Goal: Check status: Check status

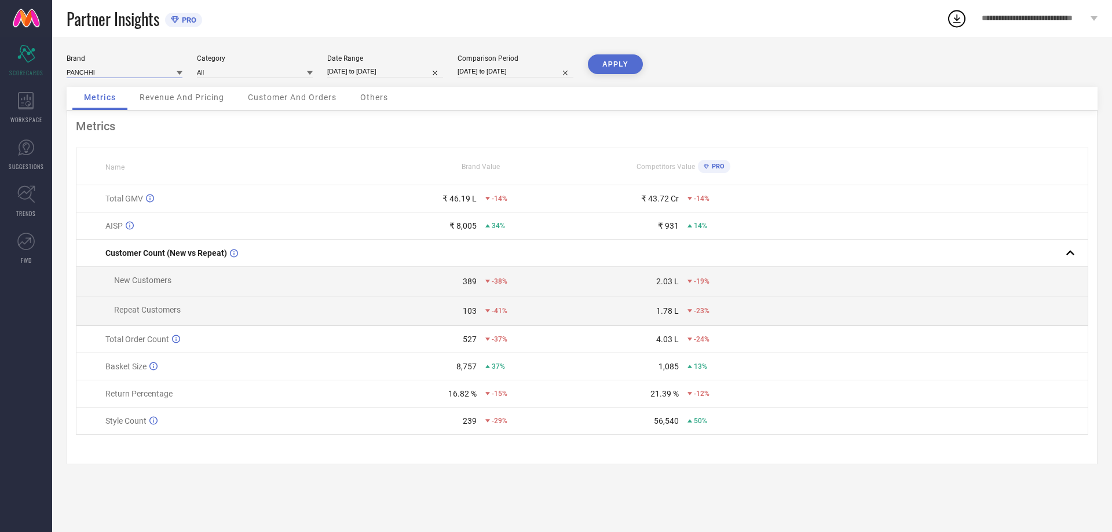
click at [147, 74] on input at bounding box center [125, 72] width 116 height 12
select select "6"
select select "2025"
select select "7"
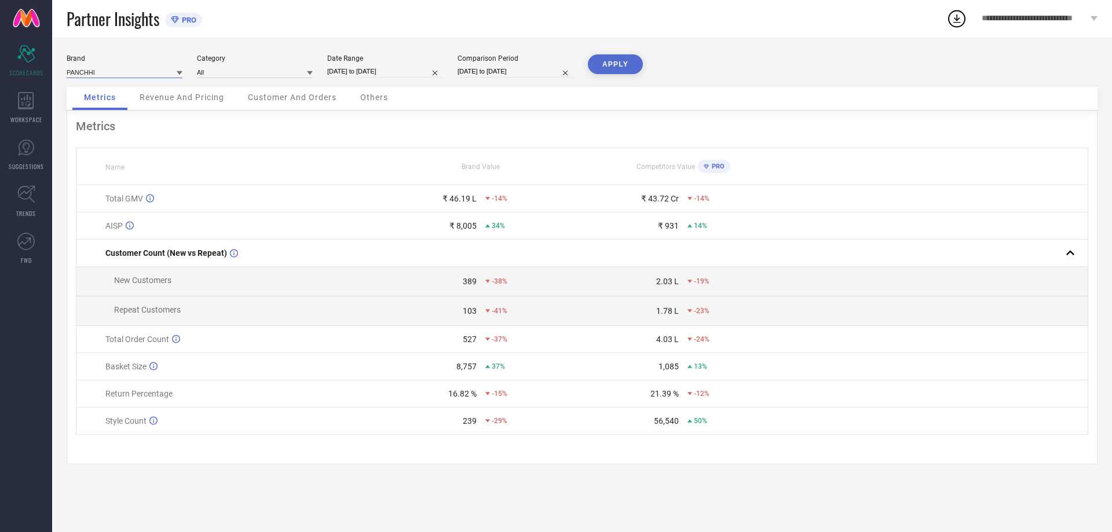
select select "2025"
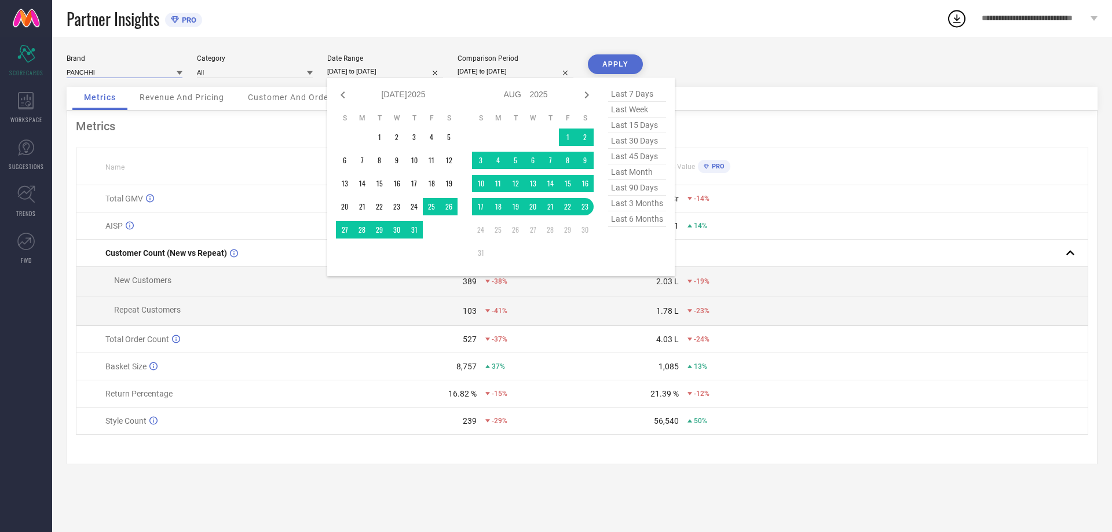
click at [382, 71] on input "[DATE] to [DATE]" at bounding box center [385, 71] width 116 height 12
click at [585, 89] on icon at bounding box center [587, 95] width 14 height 14
select select "7"
select select "2025"
select select "8"
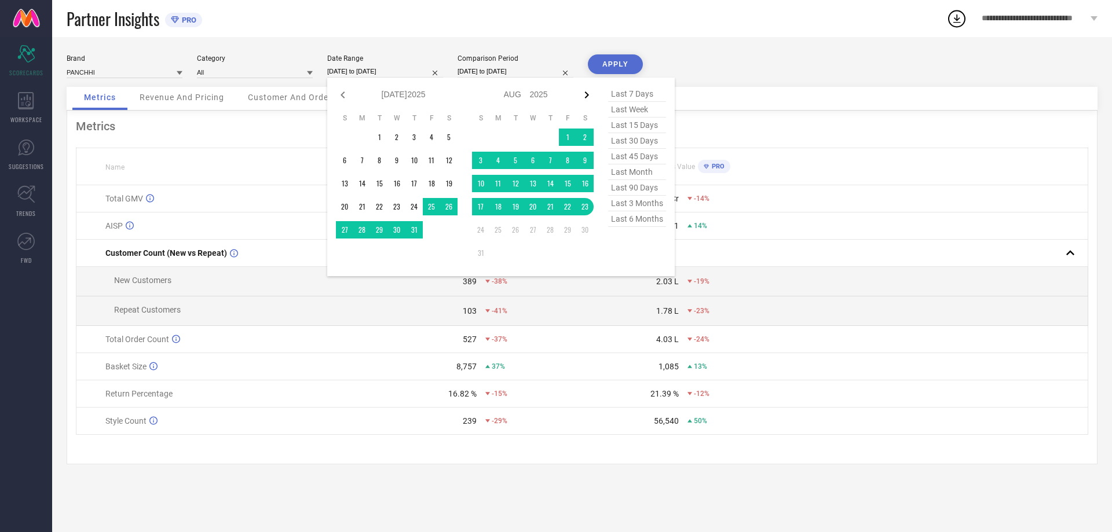
select select "2025"
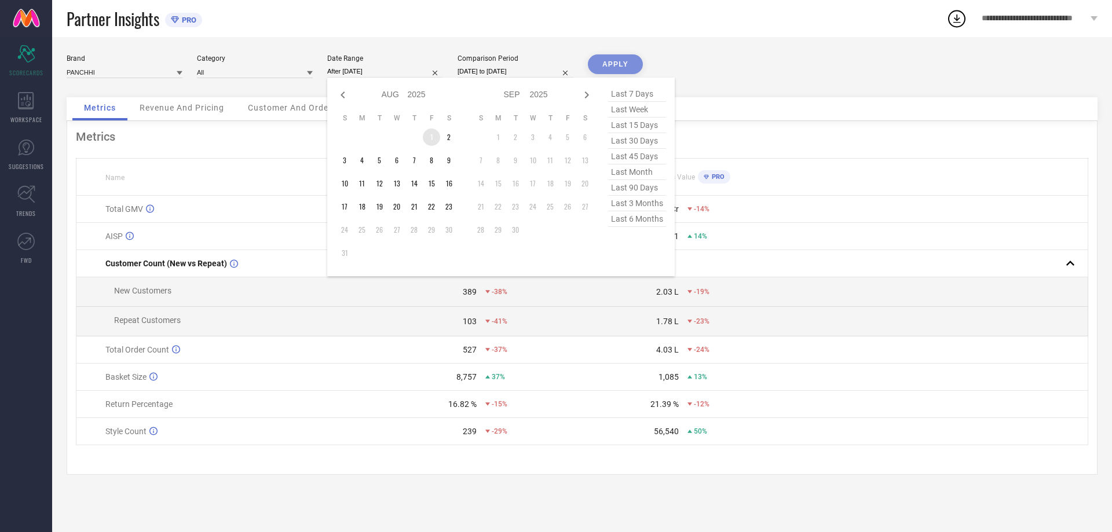
click at [435, 135] on td "1" at bounding box center [431, 137] width 17 height 17
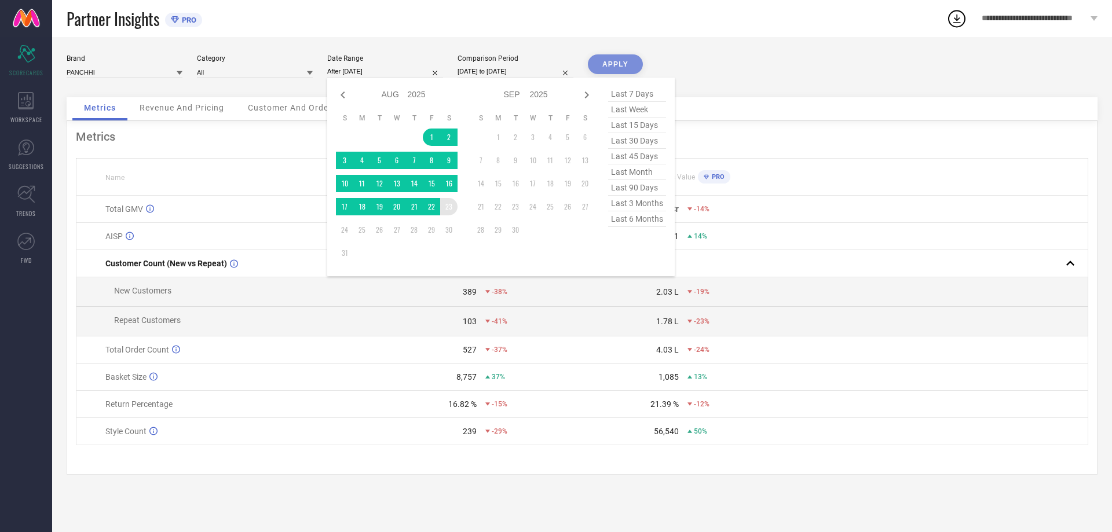
type input "[DATE] to [DATE]"
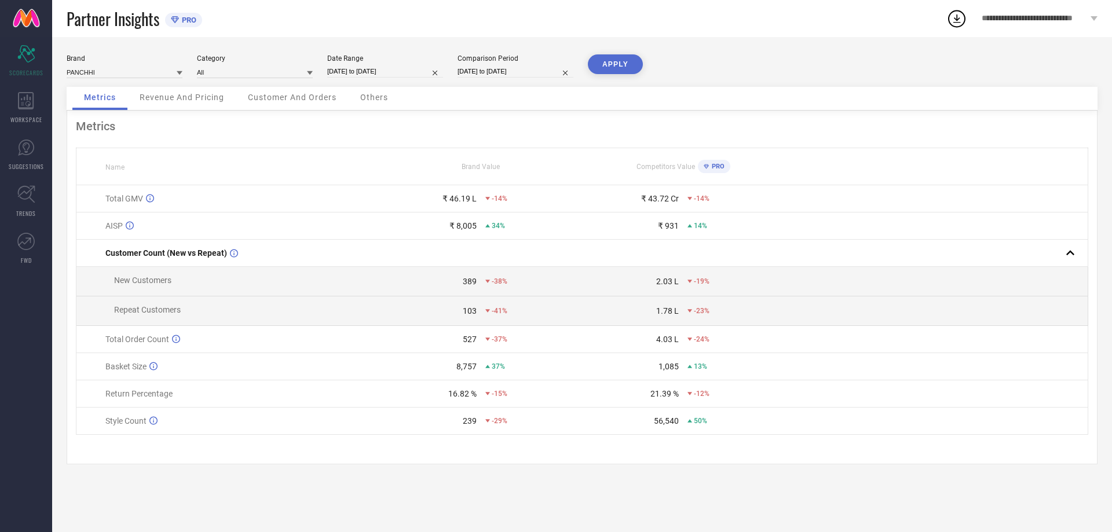
click at [625, 66] on button "APPLY" at bounding box center [615, 64] width 55 height 20
click at [32, 104] on icon at bounding box center [26, 100] width 16 height 17
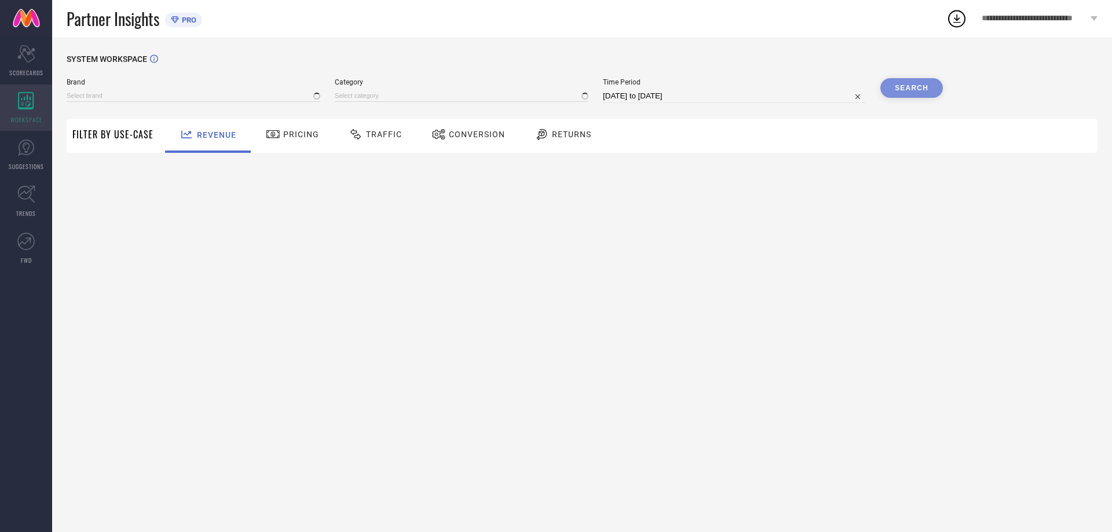
type input "PANCHHI"
type input "All"
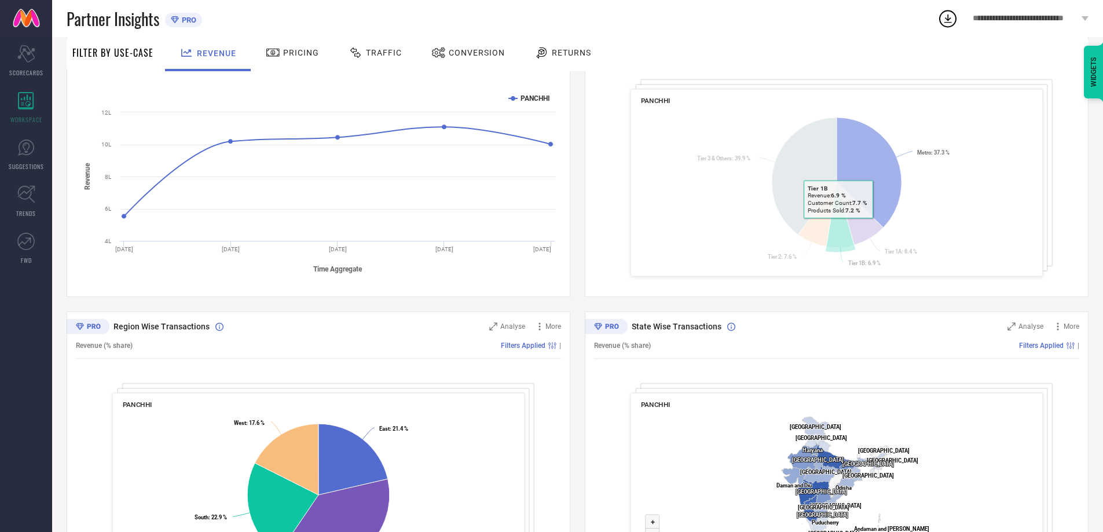
scroll to position [279, 0]
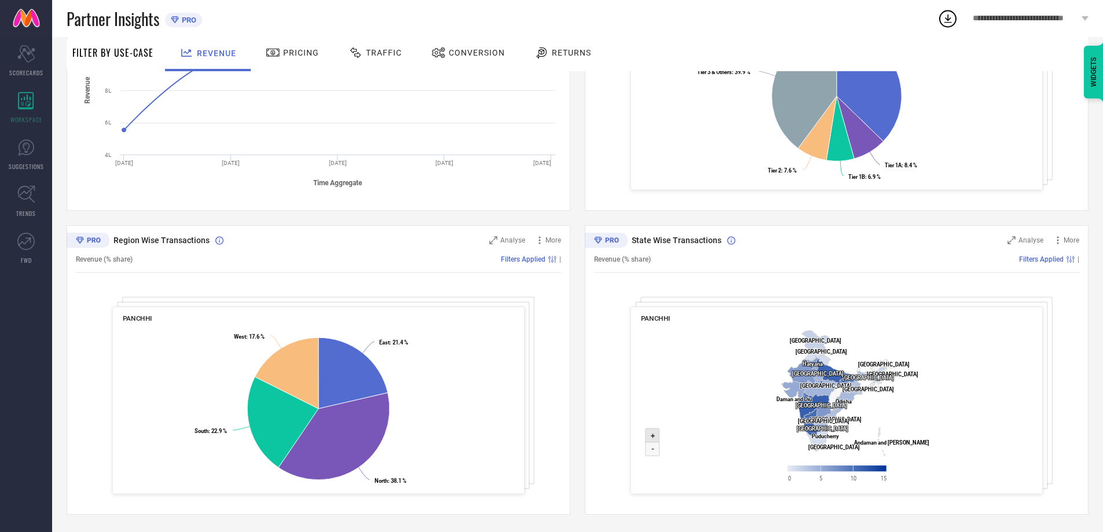
click at [655, 441] on icon at bounding box center [653, 435] width 14 height 14
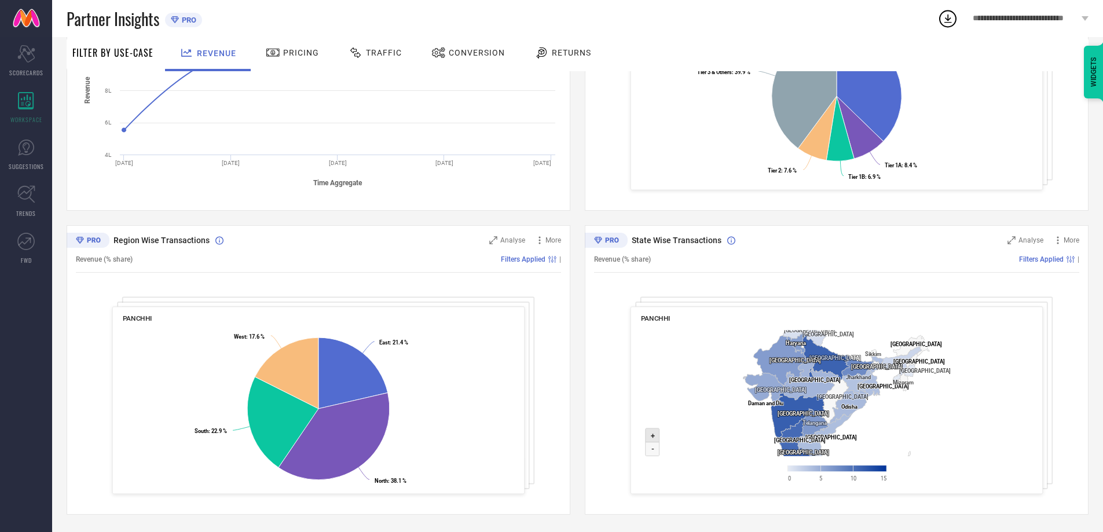
click at [655, 441] on icon at bounding box center [653, 435] width 14 height 14
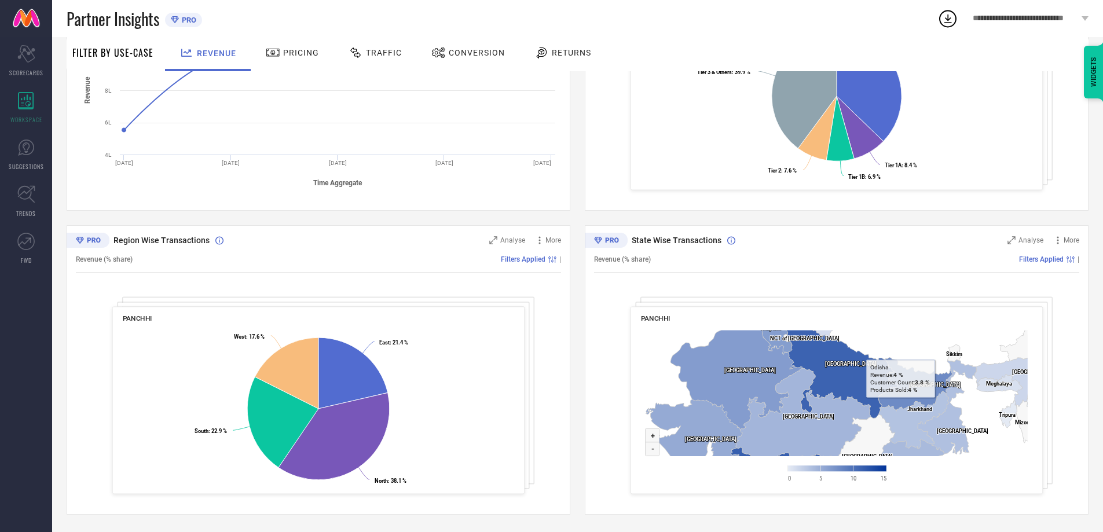
drag, startPoint x: 927, startPoint y: 419, endPoint x: 973, endPoint y: 411, distance: 46.6
click at [1014, 472] on rect at bounding box center [837, 408] width 392 height 167
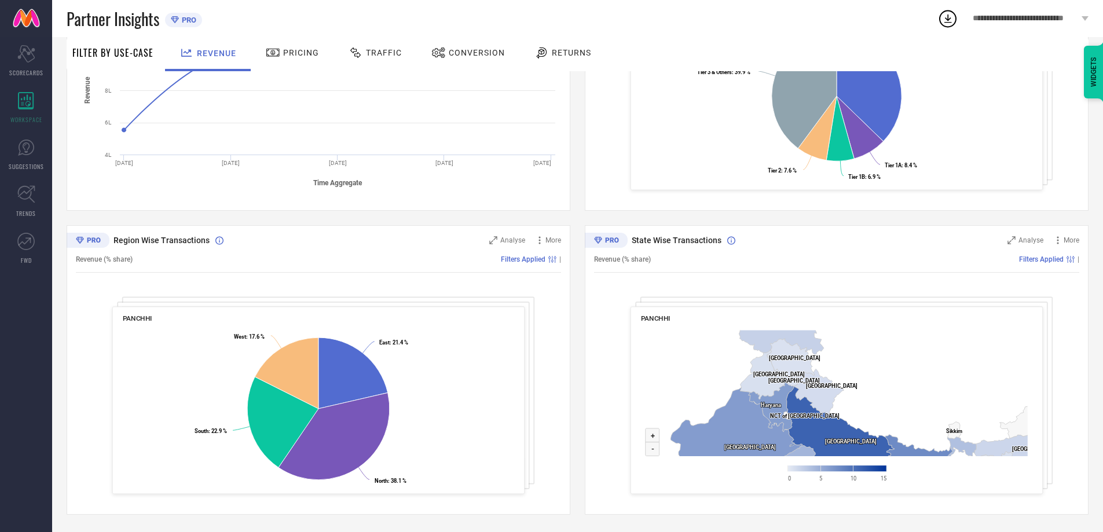
drag, startPoint x: 890, startPoint y: 354, endPoint x: 903, endPoint y: 433, distance: 80.4
click at [903, 433] on rect at bounding box center [837, 408] width 392 height 167
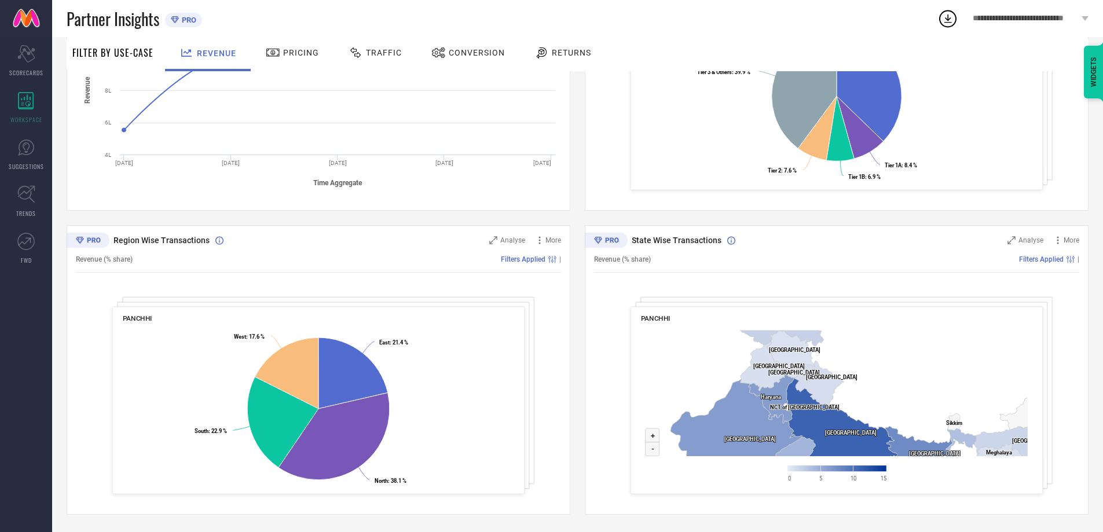
drag, startPoint x: 869, startPoint y: 373, endPoint x: 874, endPoint y: 384, distance: 12.2
click at [874, 384] on rect at bounding box center [837, 408] width 392 height 167
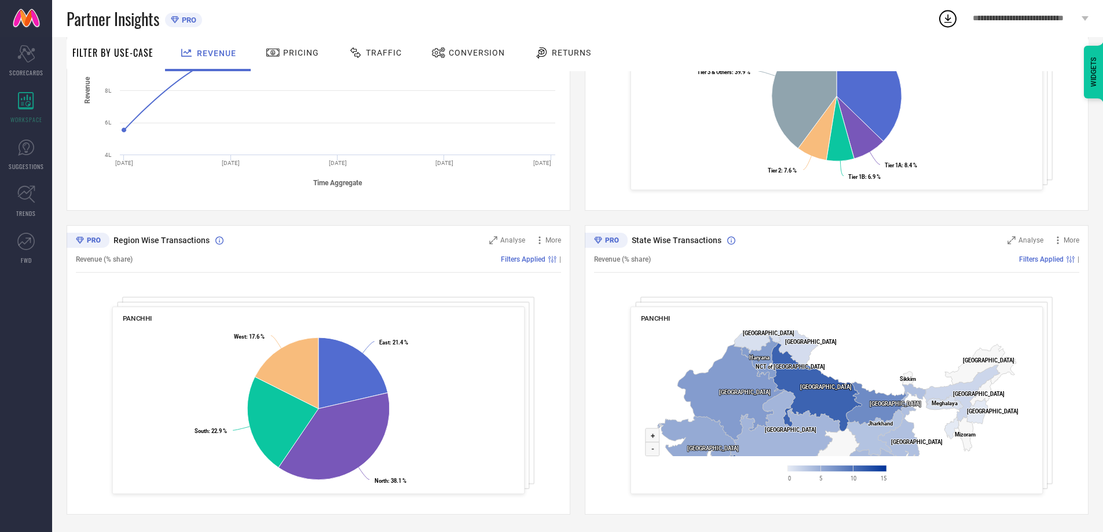
drag, startPoint x: 866, startPoint y: 396, endPoint x: 866, endPoint y: 336, distance: 60.2
click at [866, 336] on rect at bounding box center [837, 408] width 392 height 167
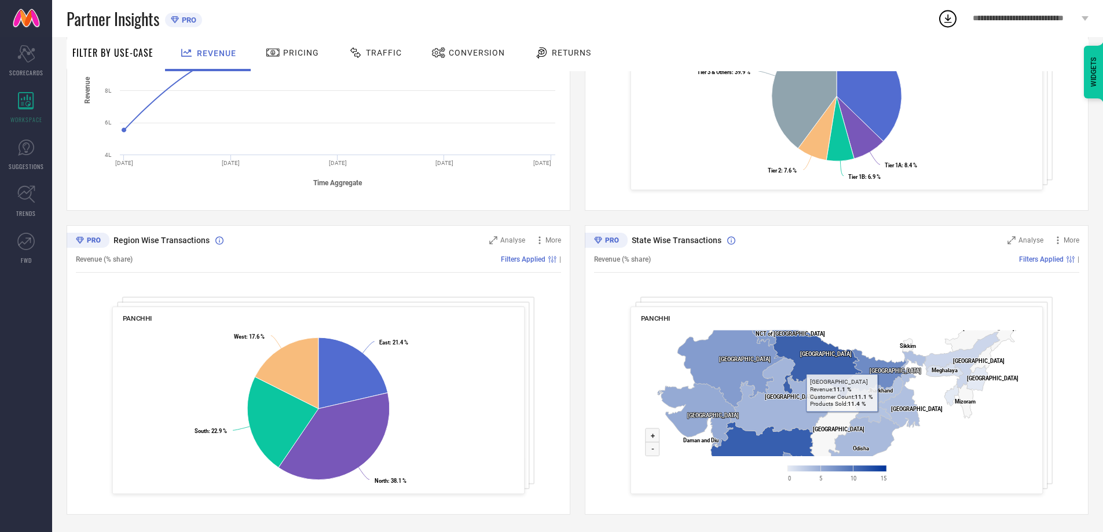
drag, startPoint x: 838, startPoint y: 383, endPoint x: 843, endPoint y: 350, distance: 33.3
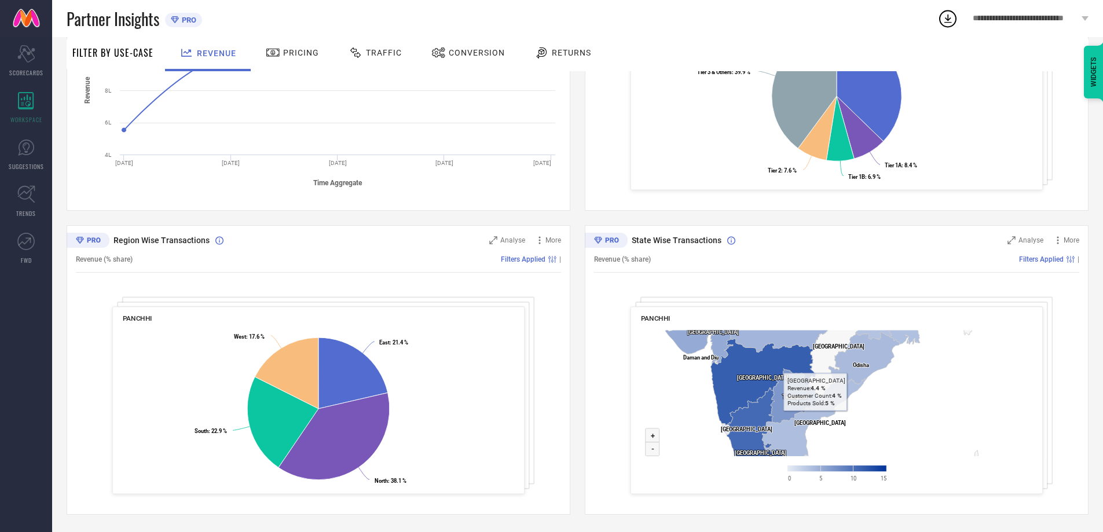
drag, startPoint x: 830, startPoint y: 433, endPoint x: 843, endPoint y: 350, distance: 84.4
click at [843, 350] on icon "Created with Highcharts 9.3.3 Zoom in + Zoom out - [GEOGRAPHIC_DATA] ​ [GEOGRAP…" at bounding box center [837, 408] width 392 height 167
click at [827, 354] on icon at bounding box center [834, 355] width 52 height 86
